Goal: Transaction & Acquisition: Purchase product/service

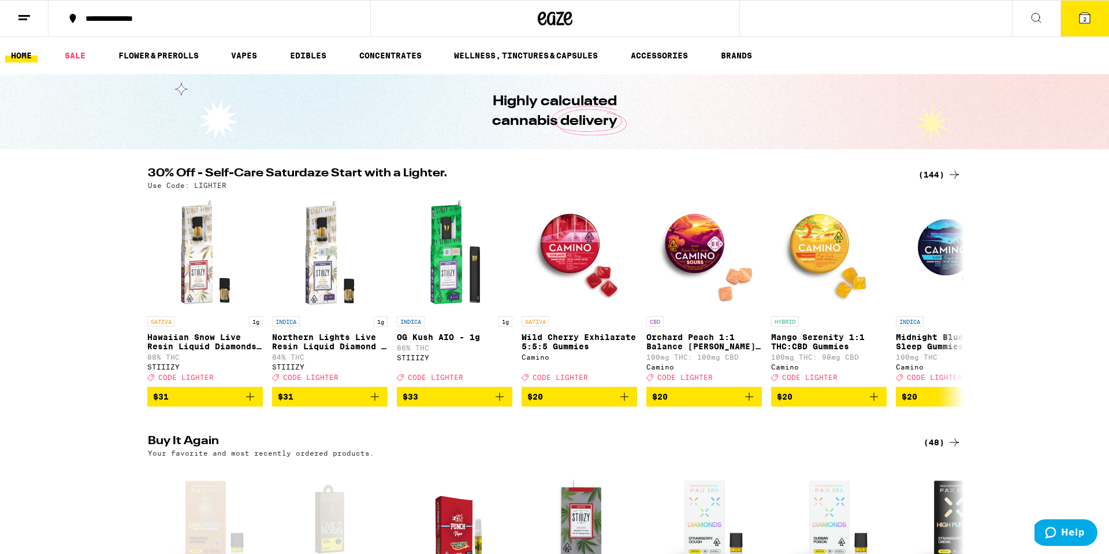
click at [941, 172] on div "(144)" at bounding box center [940, 175] width 43 height 14
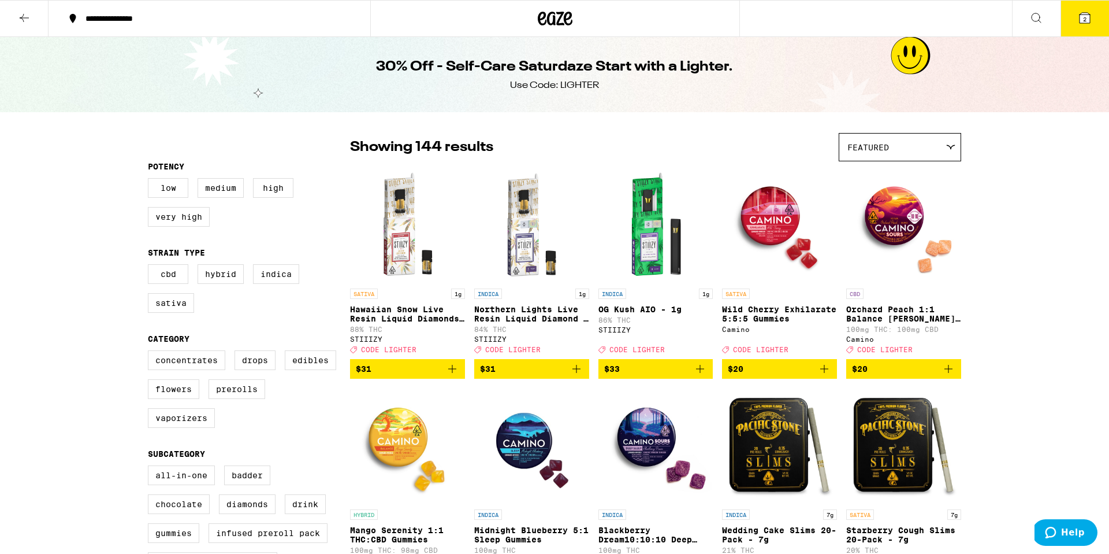
click at [901, 147] on div "Featured" at bounding box center [900, 146] width 121 height 27
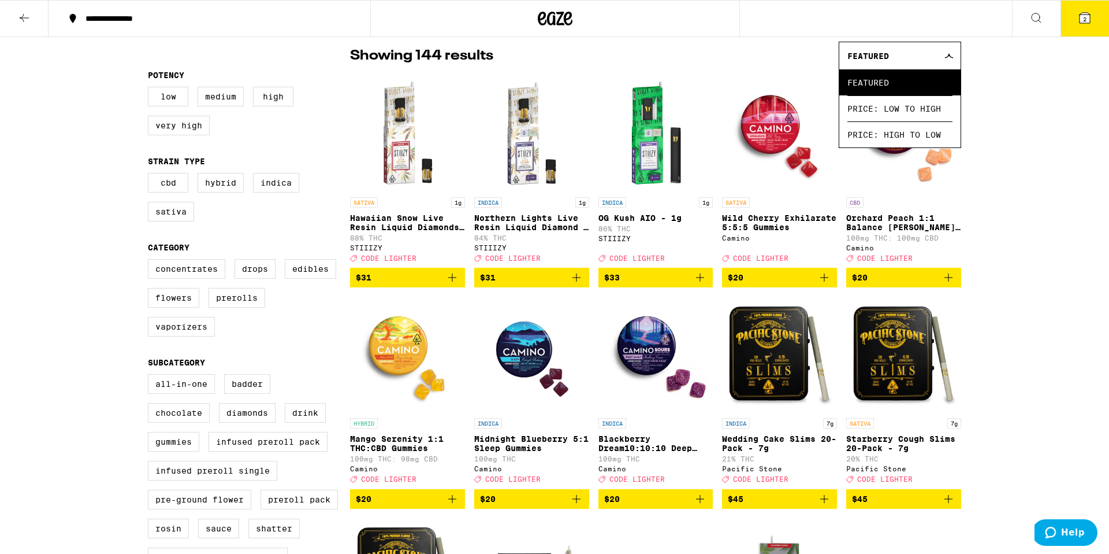
scroll to position [92, 0]
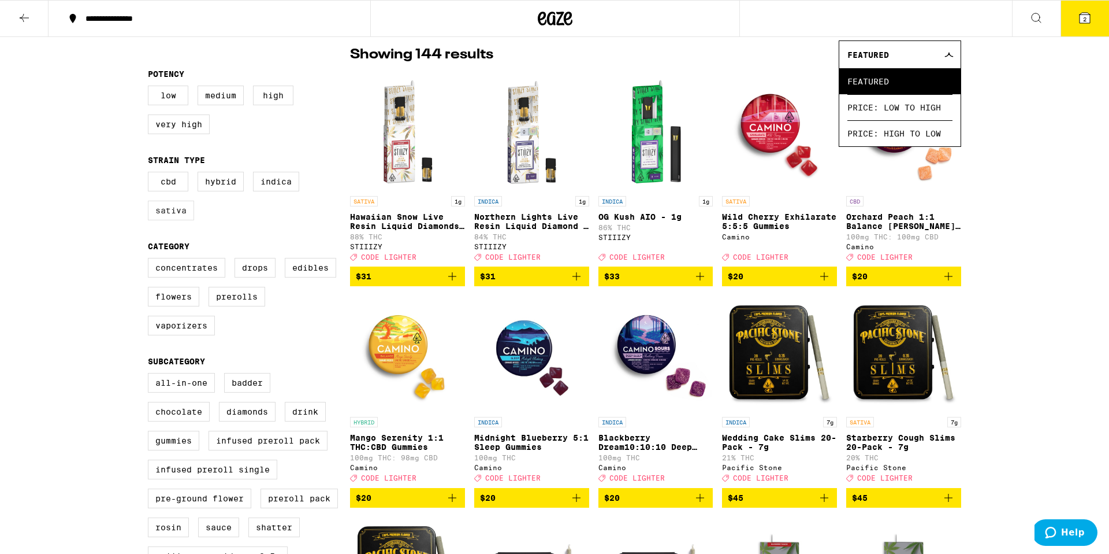
click at [175, 220] on label "Sativa" at bounding box center [171, 211] width 46 height 20
click at [151, 174] on input "Sativa" at bounding box center [150, 173] width 1 height 1
checkbox input "true"
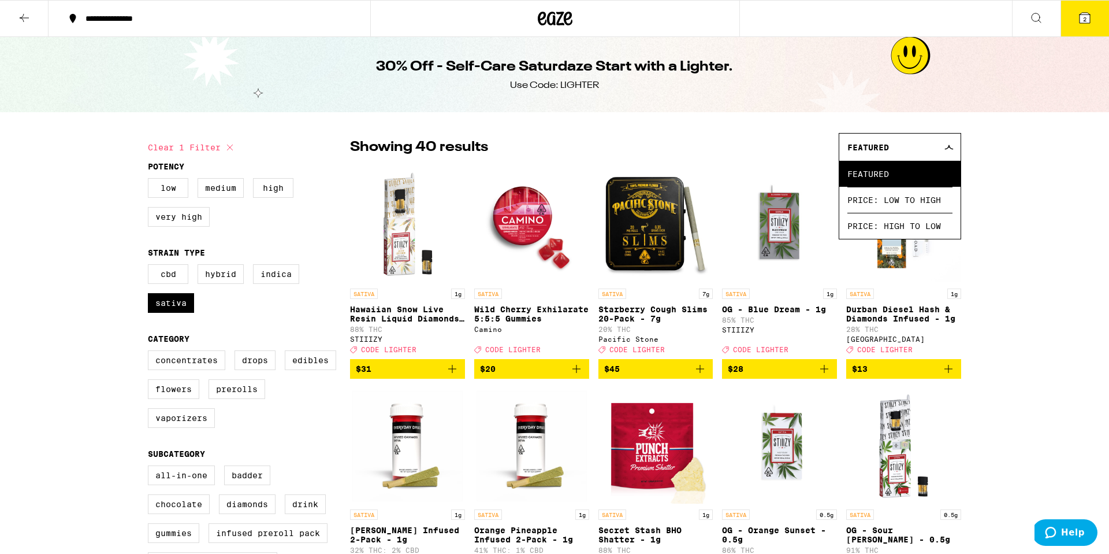
click at [1042, 16] on icon at bounding box center [1037, 18] width 14 height 14
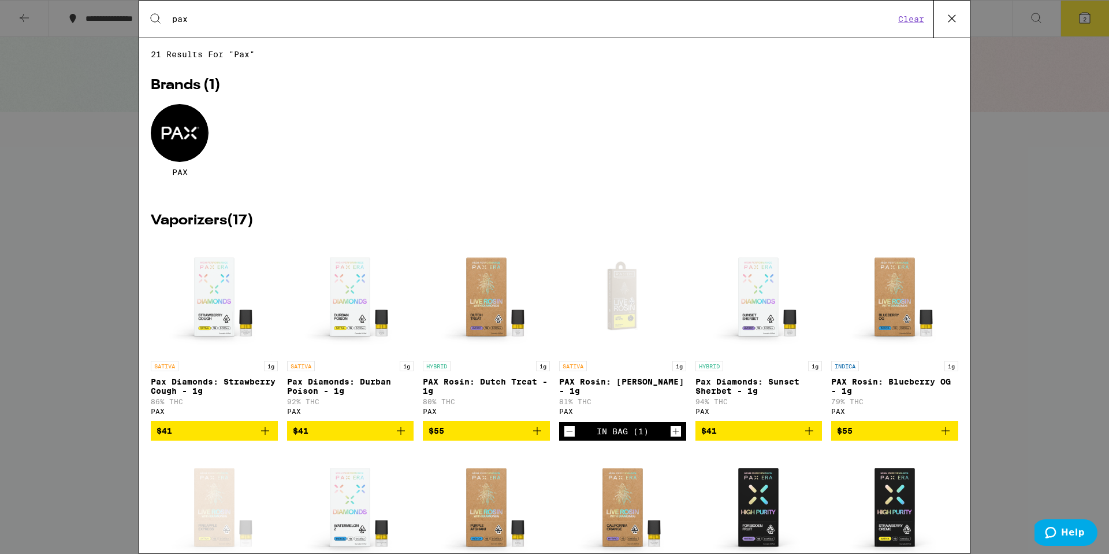
type input "pax"
click at [402, 437] on icon "Add to bag" at bounding box center [401, 431] width 14 height 14
drag, startPoint x: 1068, startPoint y: 87, endPoint x: 1082, endPoint y: 64, distance: 27.5
click at [1070, 86] on div "Search for Products pax Clear 21 results for "pax" Brands ( 1 ) PAX Vaporizers …" at bounding box center [554, 277] width 1109 height 554
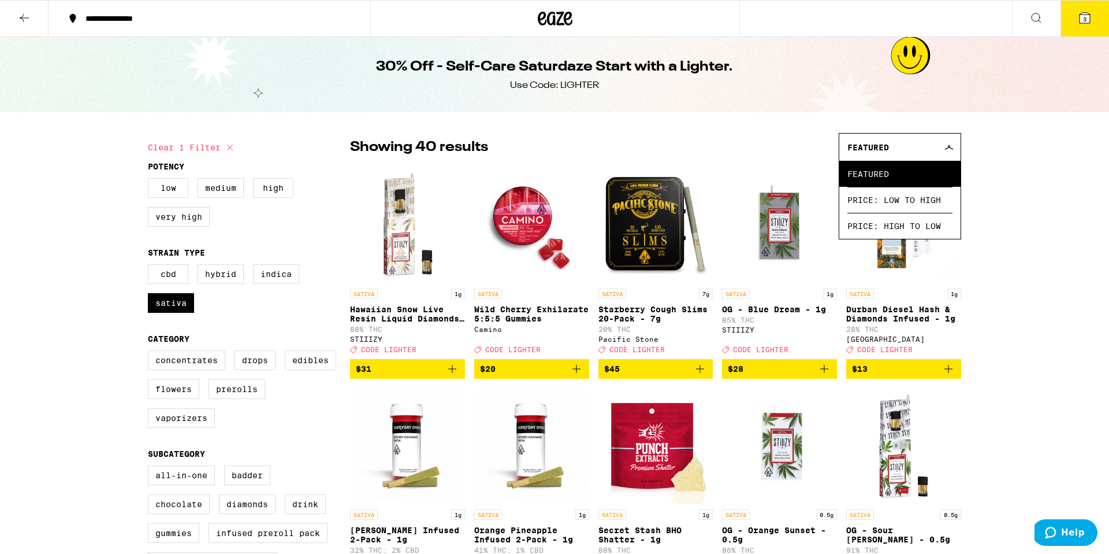
click at [1081, 21] on icon at bounding box center [1085, 18] width 10 height 10
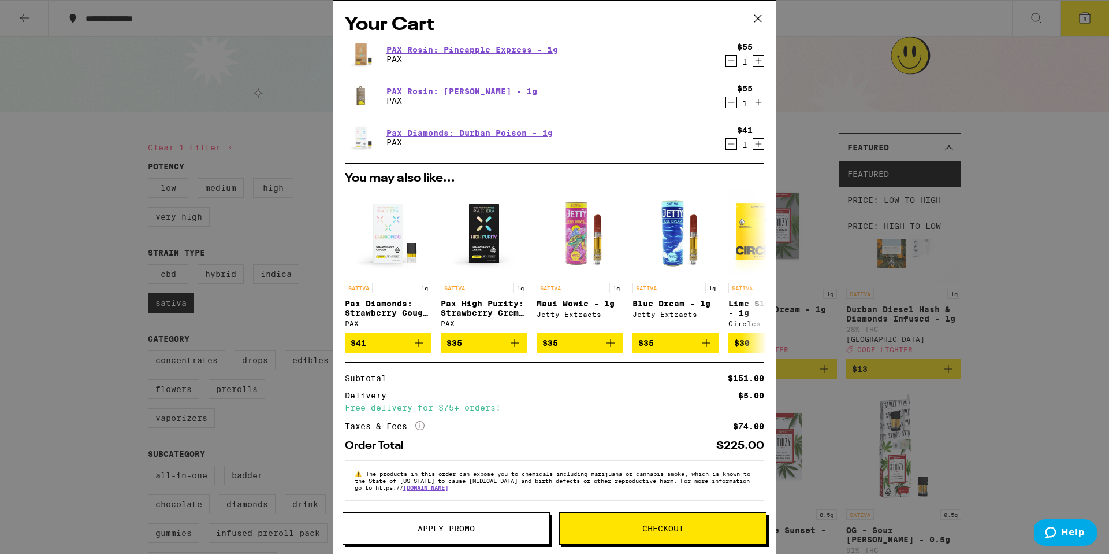
click at [732, 142] on icon "Decrement" at bounding box center [731, 144] width 10 height 14
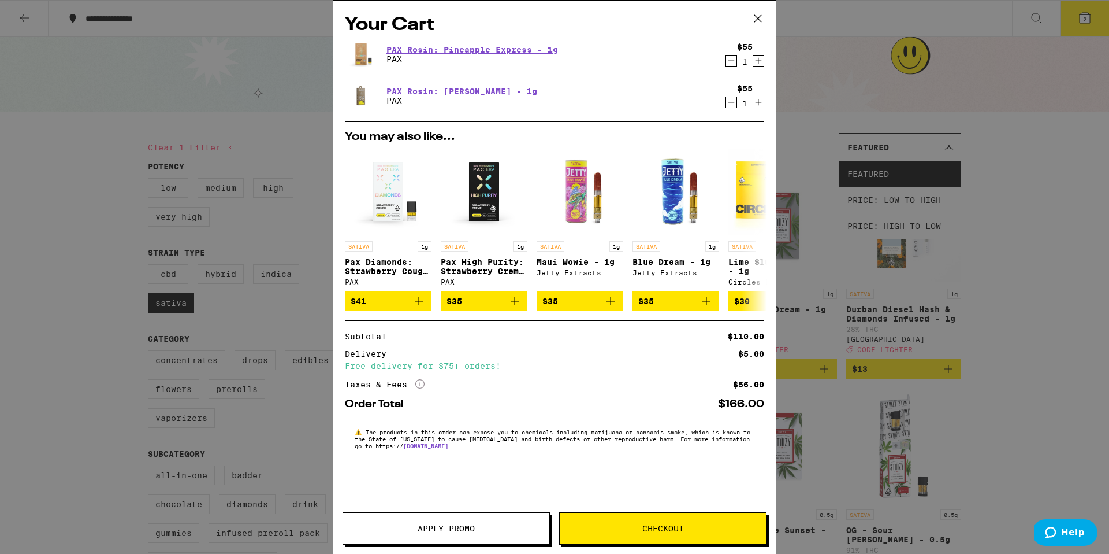
click at [650, 524] on span "Checkout" at bounding box center [664, 528] width 42 height 8
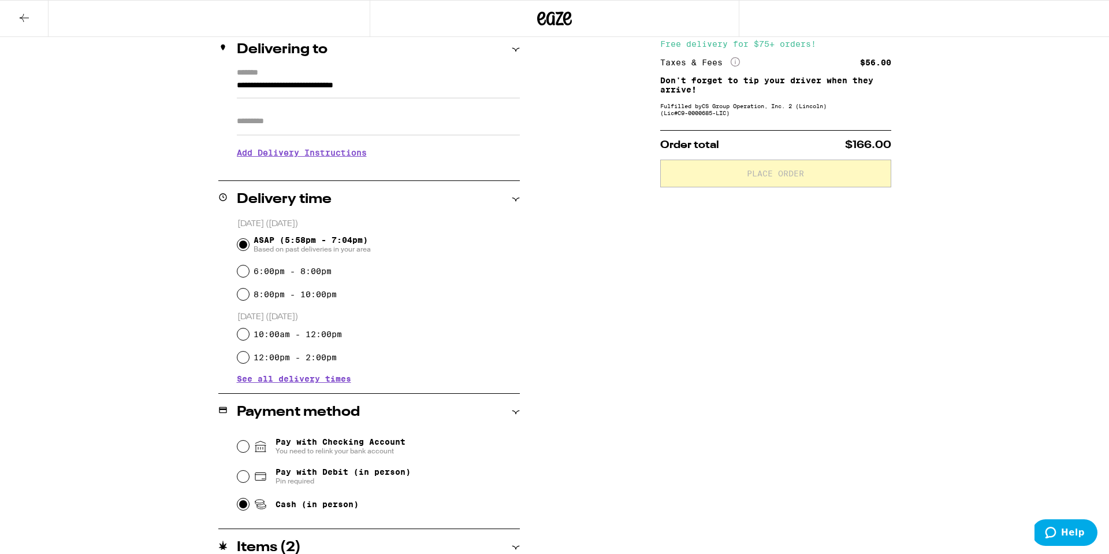
scroll to position [143, 0]
click at [245, 505] on input "Cash (in person)" at bounding box center [244, 502] width 12 height 12
radio input "true"
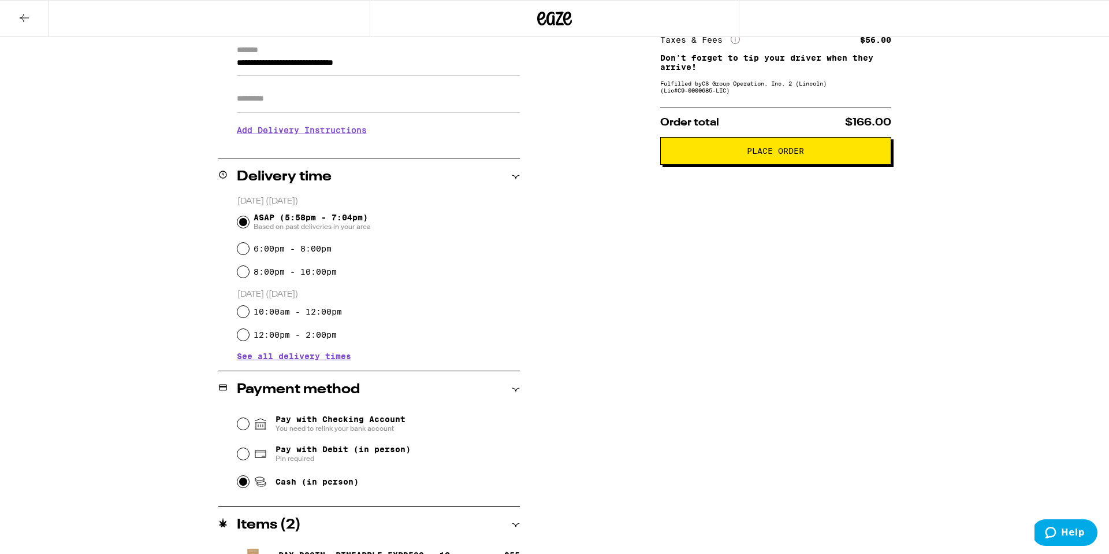
scroll to position [237, 0]
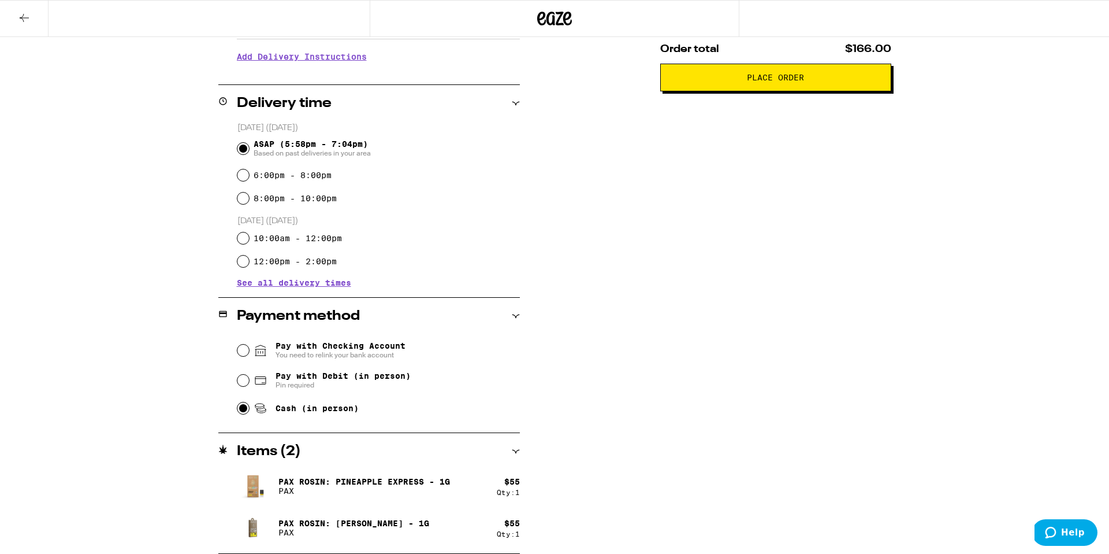
click at [776, 81] on span "Place Order" at bounding box center [775, 77] width 57 height 8
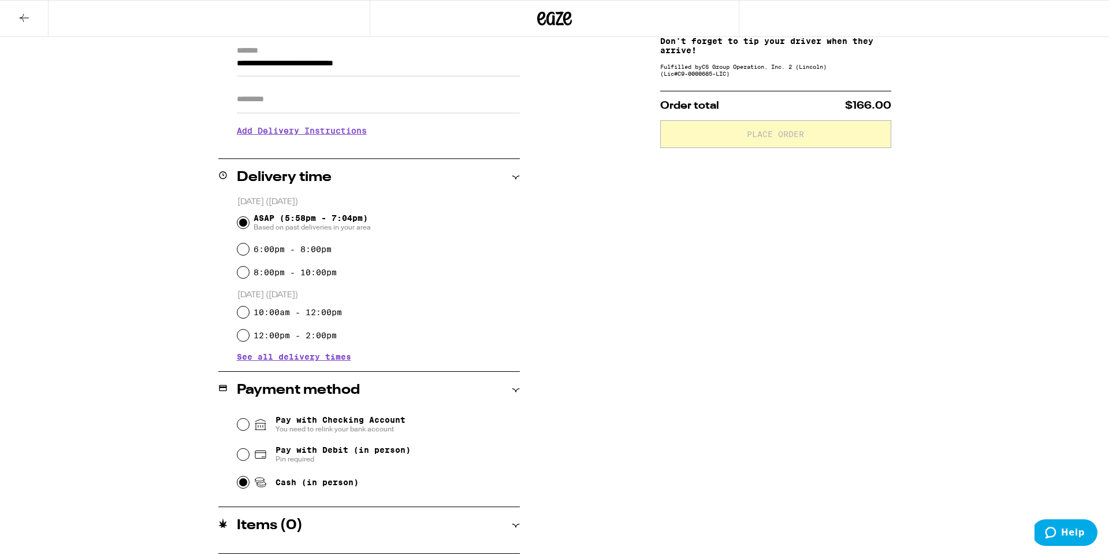
scroll to position [180, 0]
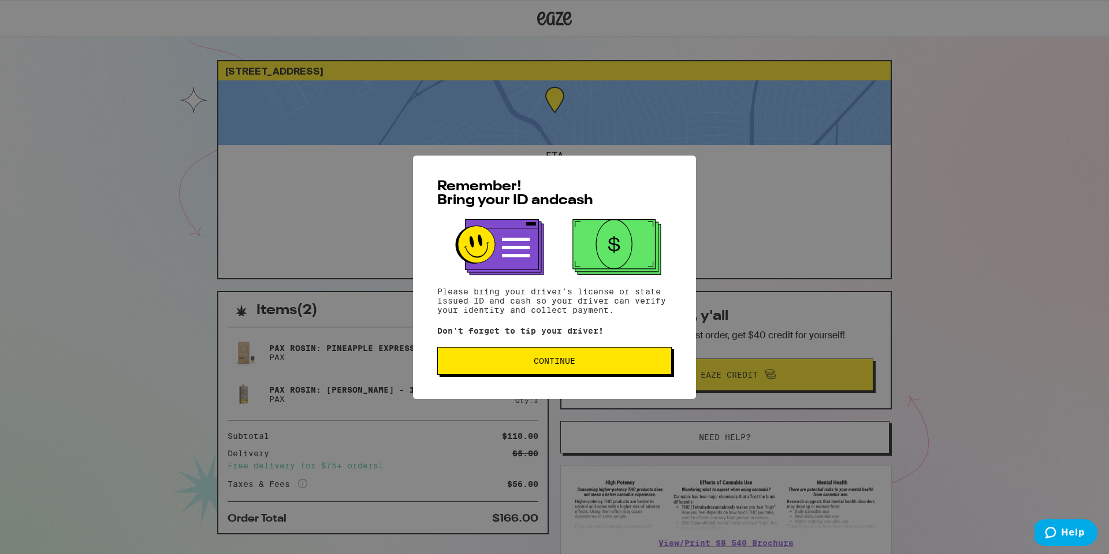
click at [556, 368] on button "Continue" at bounding box center [554, 361] width 235 height 28
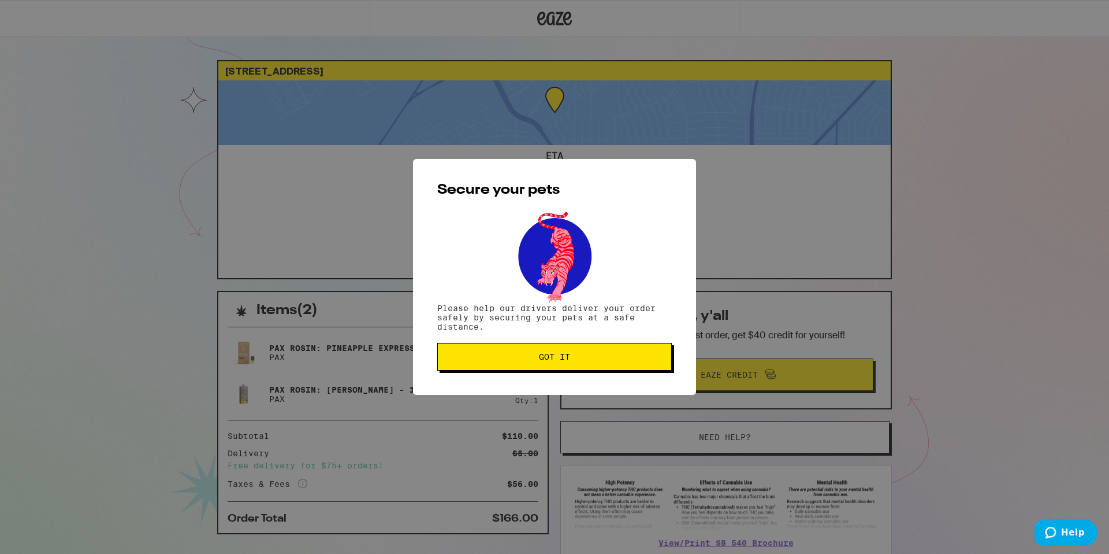
click at [556, 368] on button "Got it" at bounding box center [554, 357] width 235 height 28
